Goal: Information Seeking & Learning: Compare options

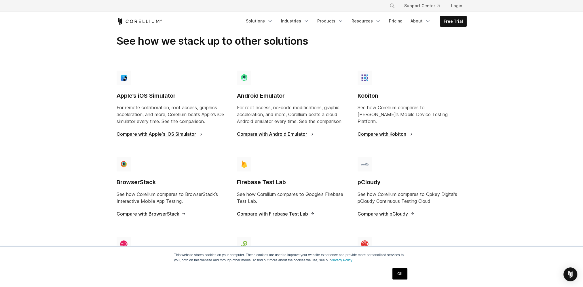
scroll to position [384, 0]
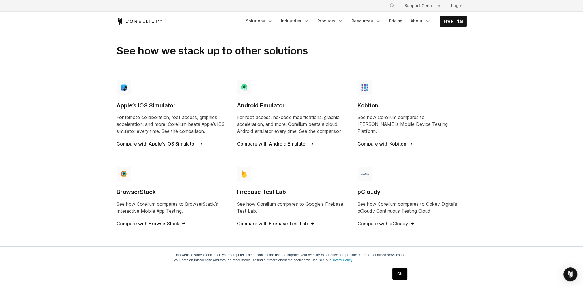
click at [375, 141] on span "Compare with Kobiton" at bounding box center [384, 143] width 55 height 5
